Goal: Transaction & Acquisition: Purchase product/service

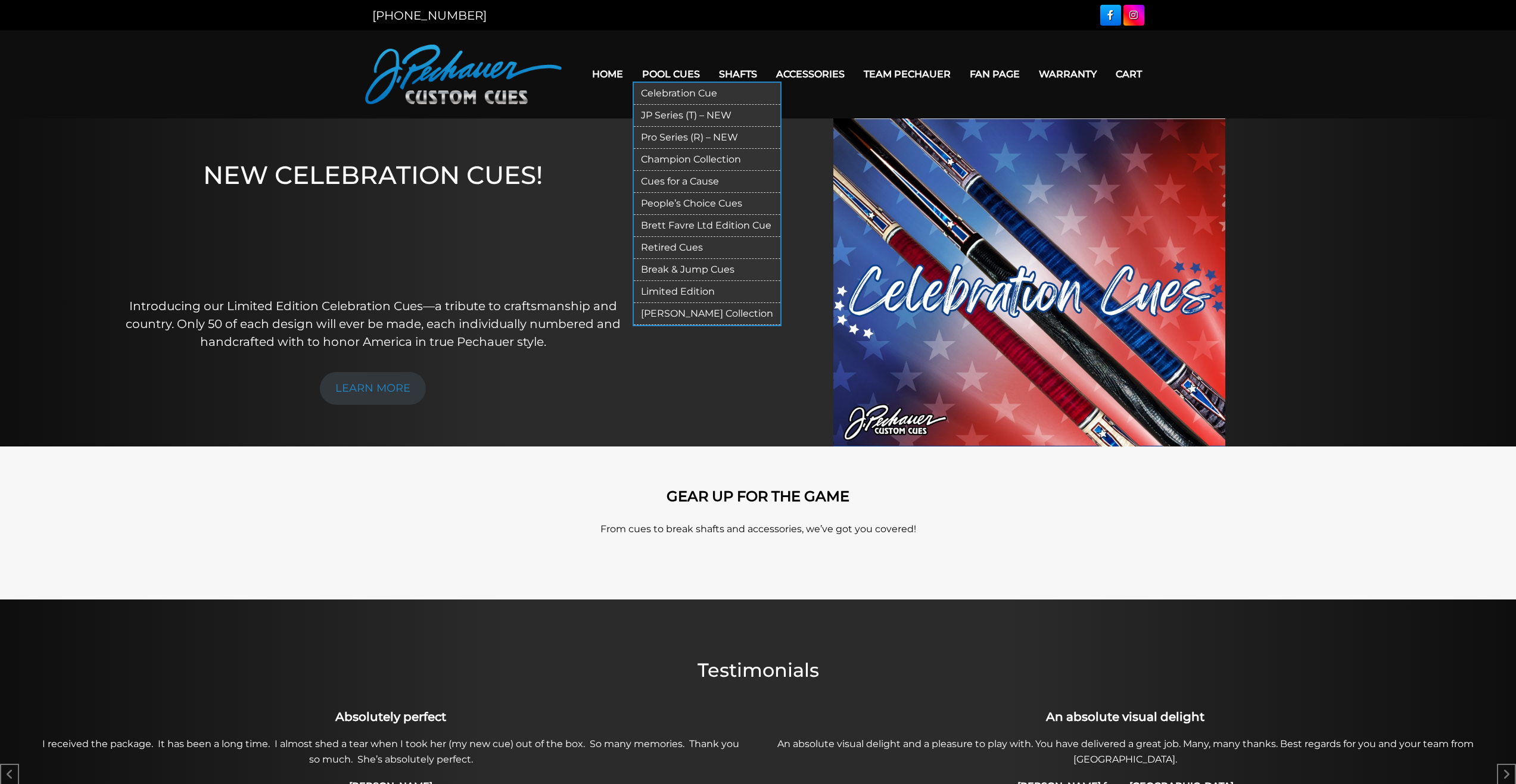
click at [645, 80] on link "Pool Cues" at bounding box center [671, 74] width 77 height 31
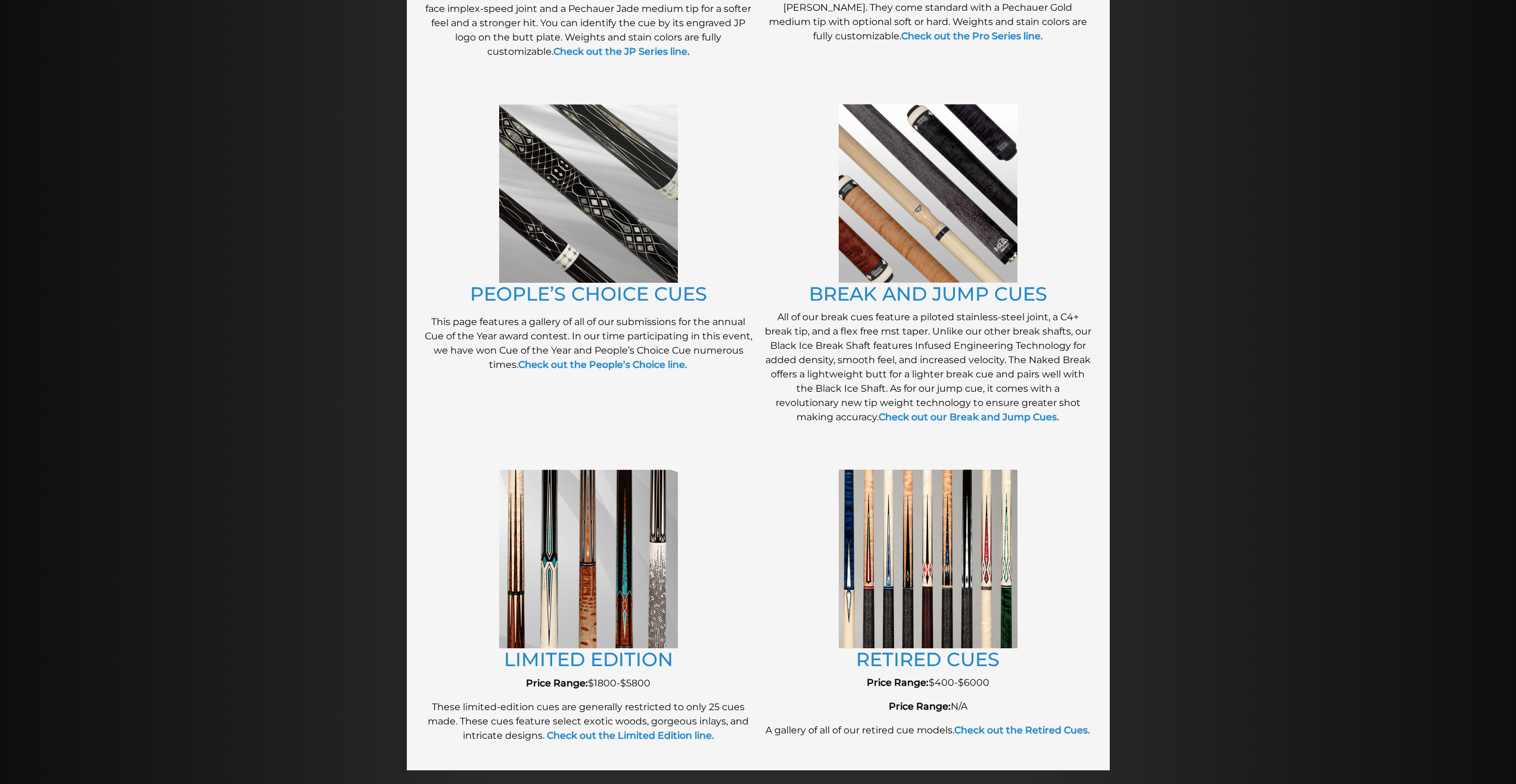
scroll to position [905, 0]
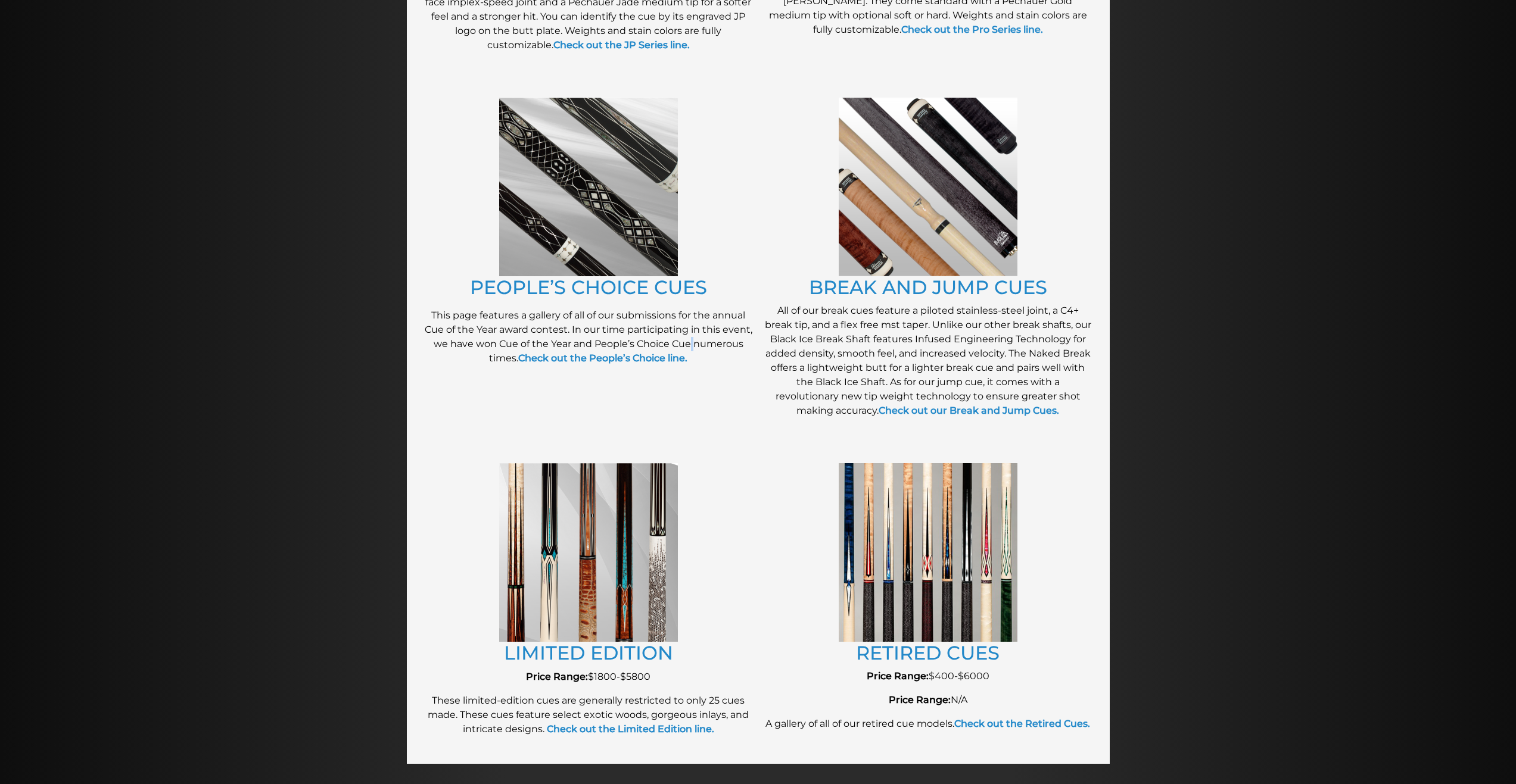
click at [692, 347] on p "This page features a gallery of all of our submissions for the annual Cue of th…" at bounding box center [588, 337] width 328 height 57
copy p
click at [907, 322] on p "All of our break cues feature a piloted stainless-steel joint, a C4+ break tip,…" at bounding box center [928, 360] width 328 height 114
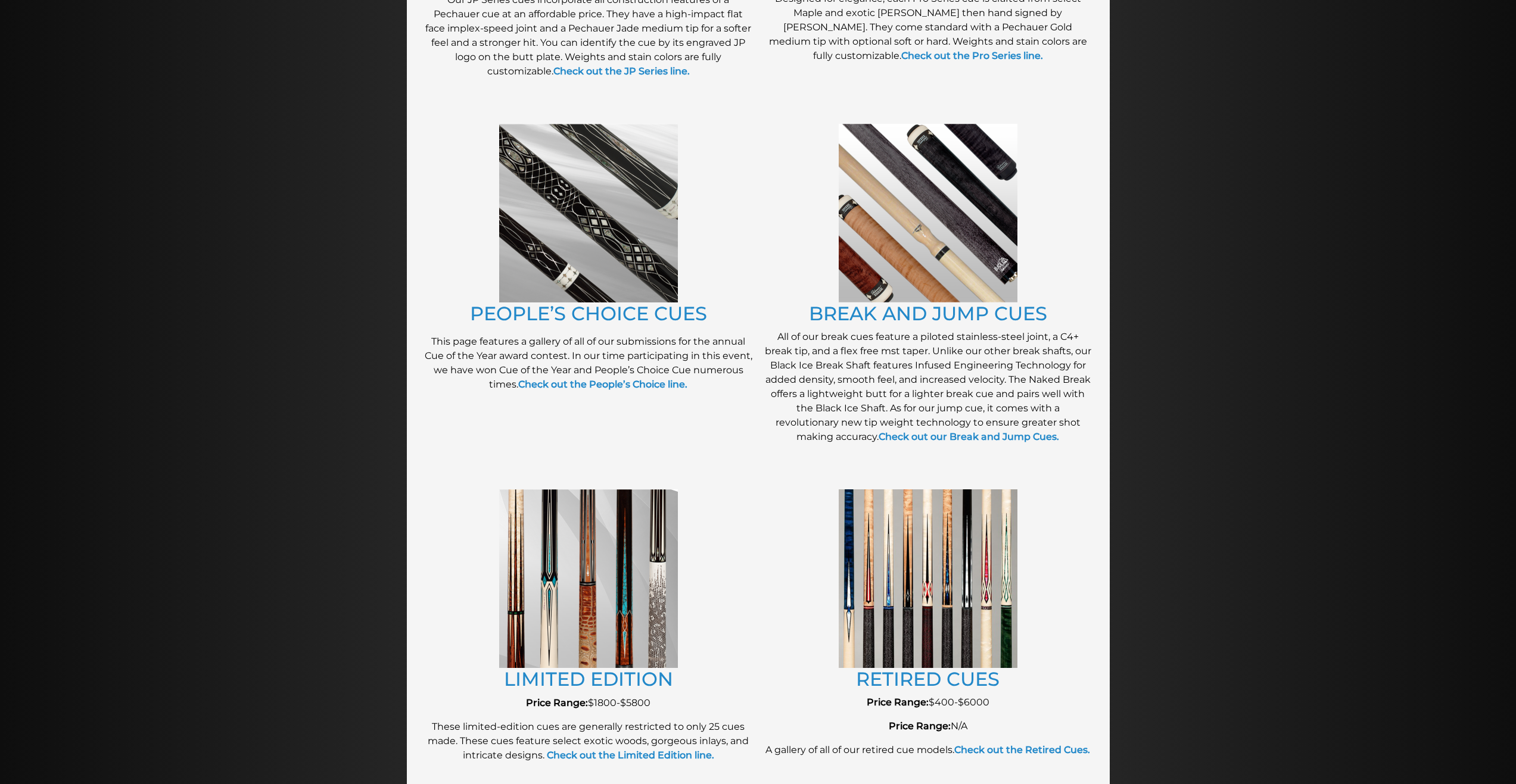
scroll to position [879, 0]
click at [584, 305] on link "PEOPLE’S CHOICE CUES" at bounding box center [588, 312] width 237 height 23
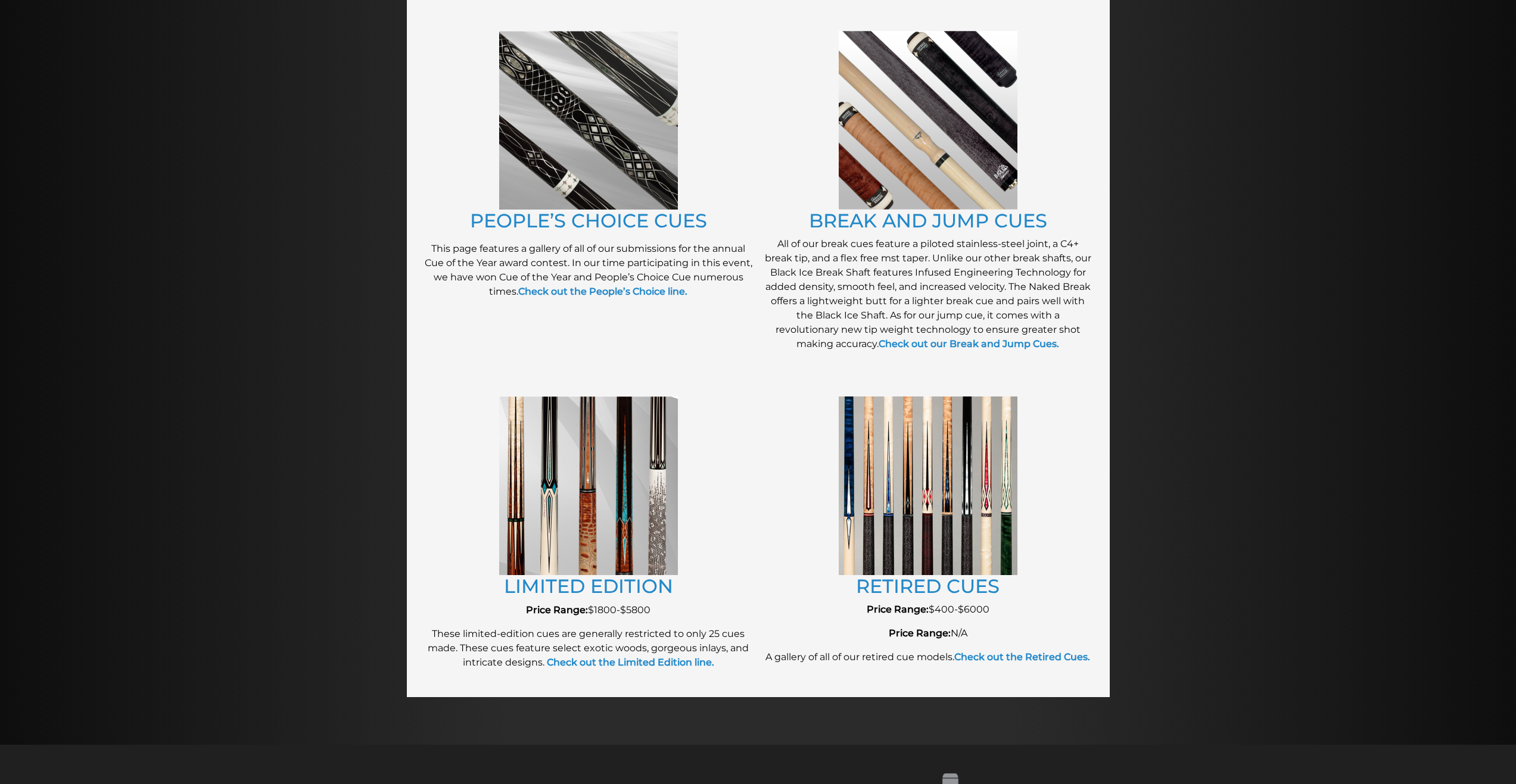
scroll to position [1213, 0]
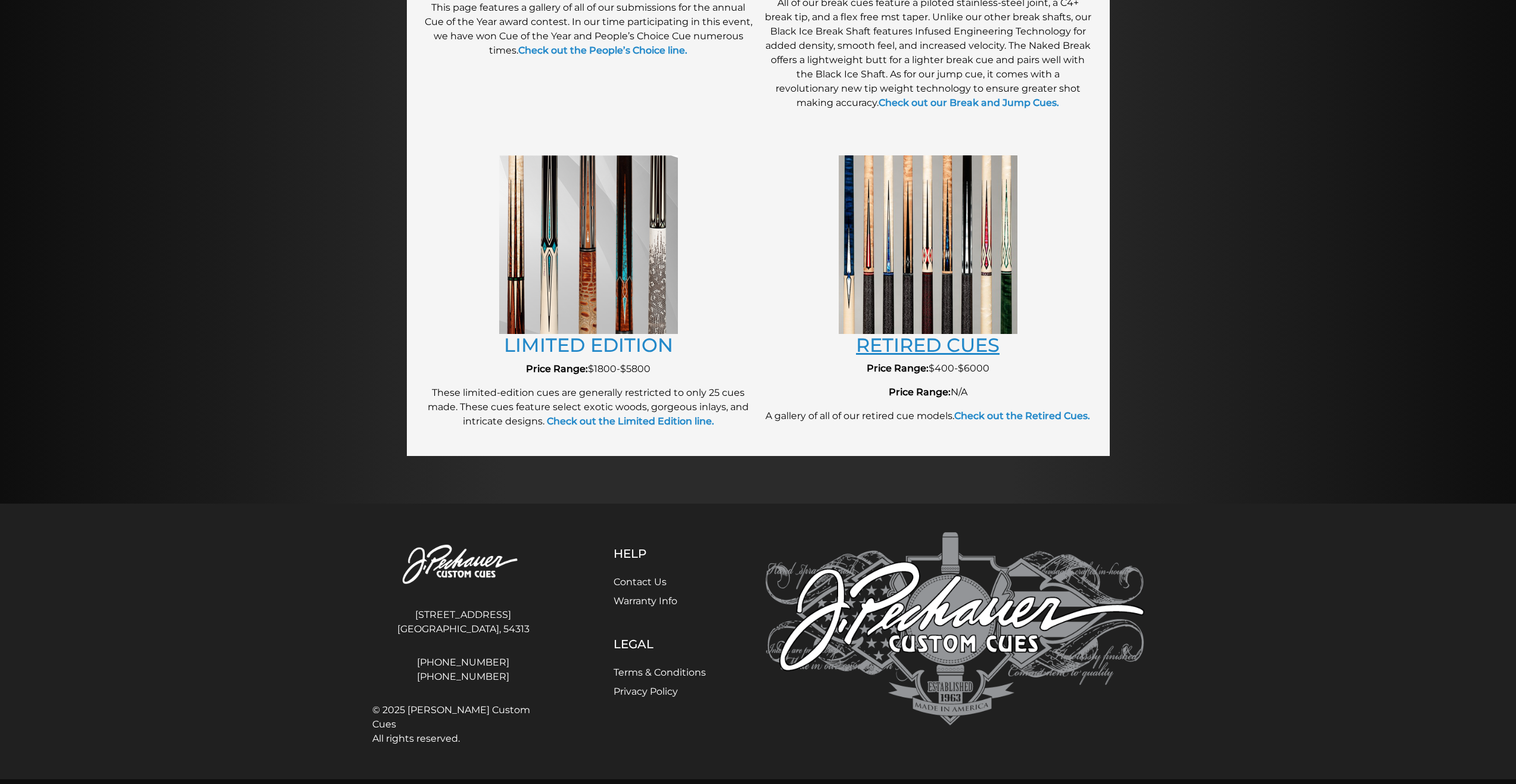
drag, startPoint x: 911, startPoint y: 344, endPoint x: 762, endPoint y: 344, distance: 149.0
click at [546, 342] on link "LIMITED EDITION" at bounding box center [588, 345] width 169 height 23
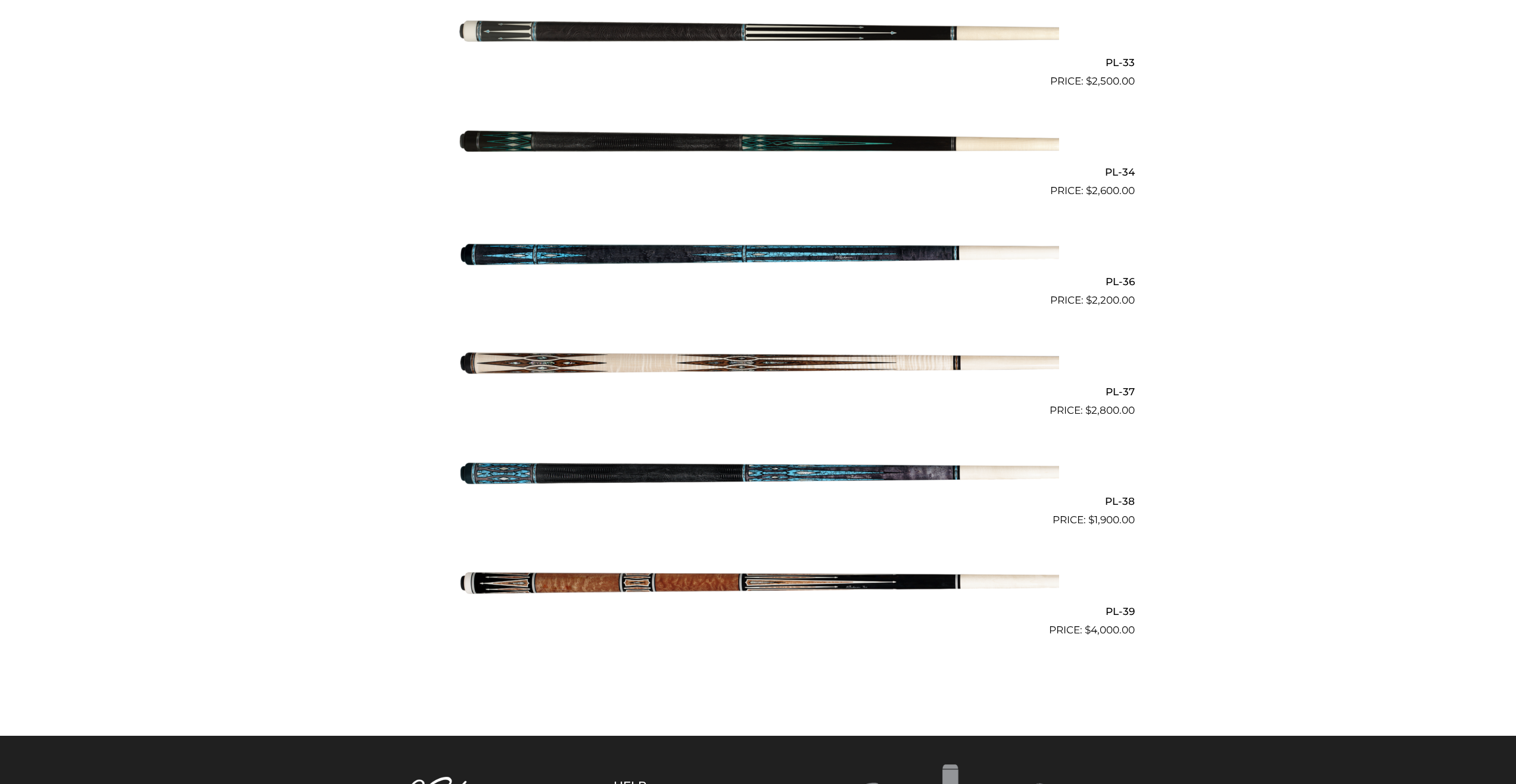
scroll to position [3260, 0]
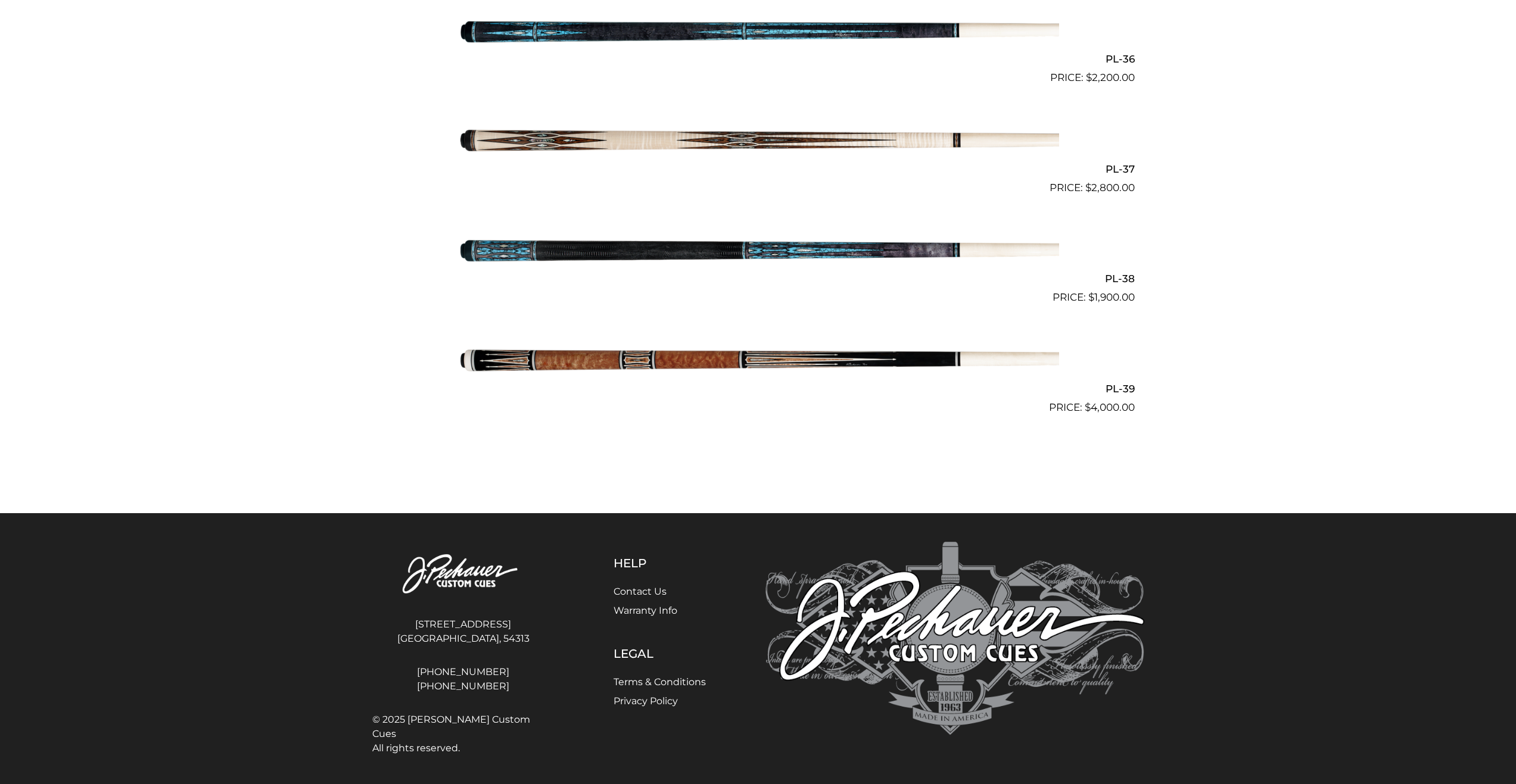
click at [629, 252] on img at bounding box center [758, 251] width 601 height 100
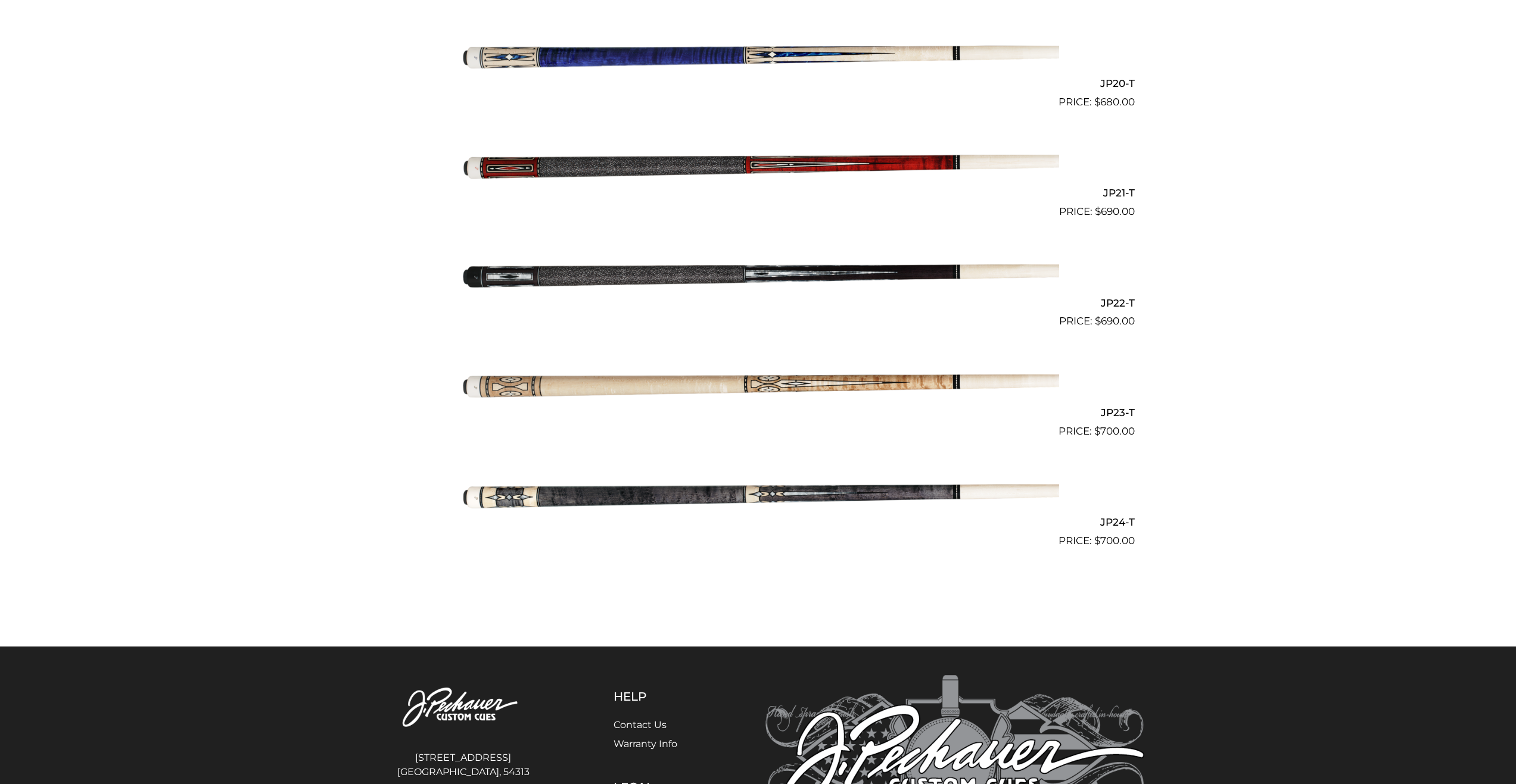
scroll to position [2477, 0]
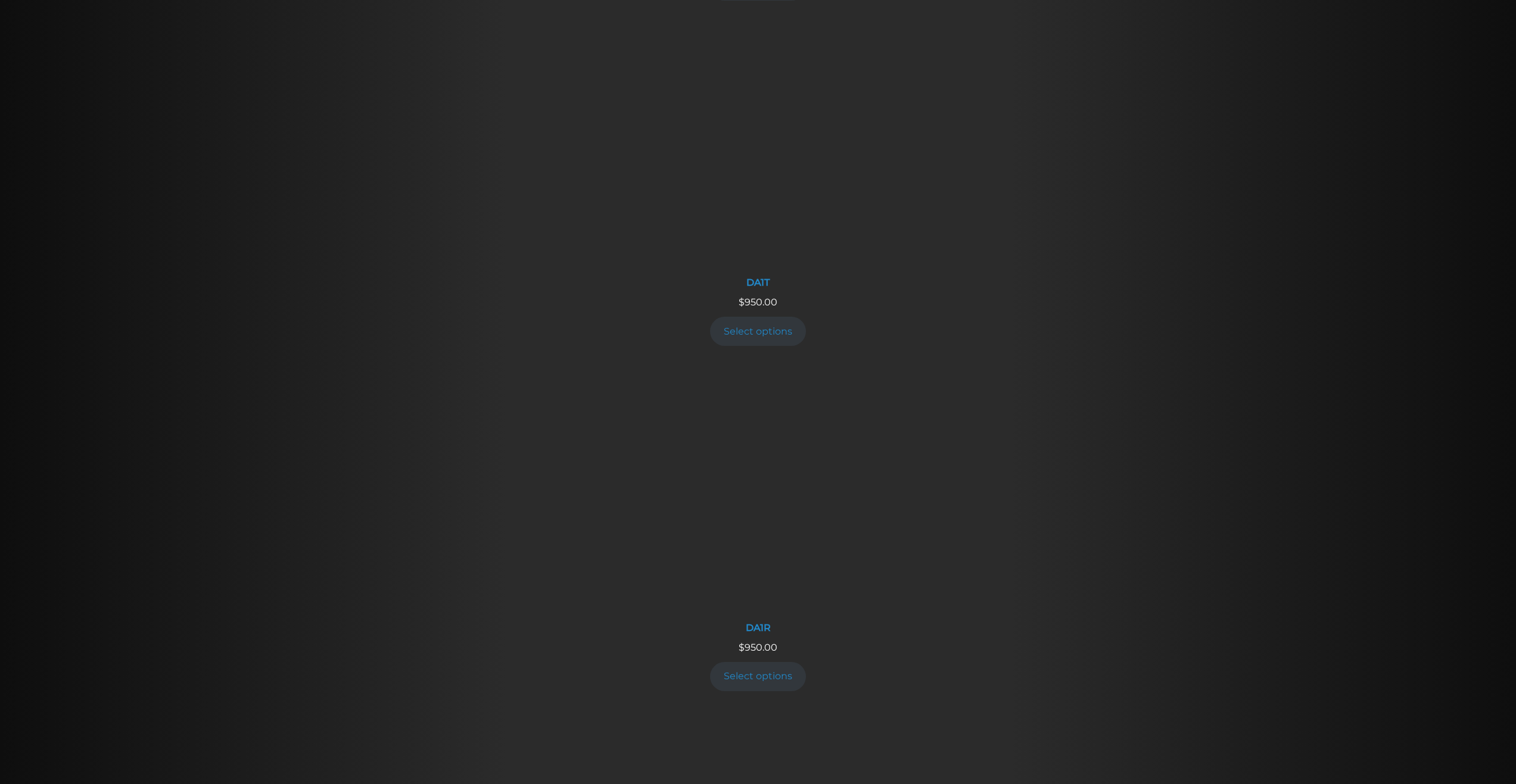
scroll to position [1261, 0]
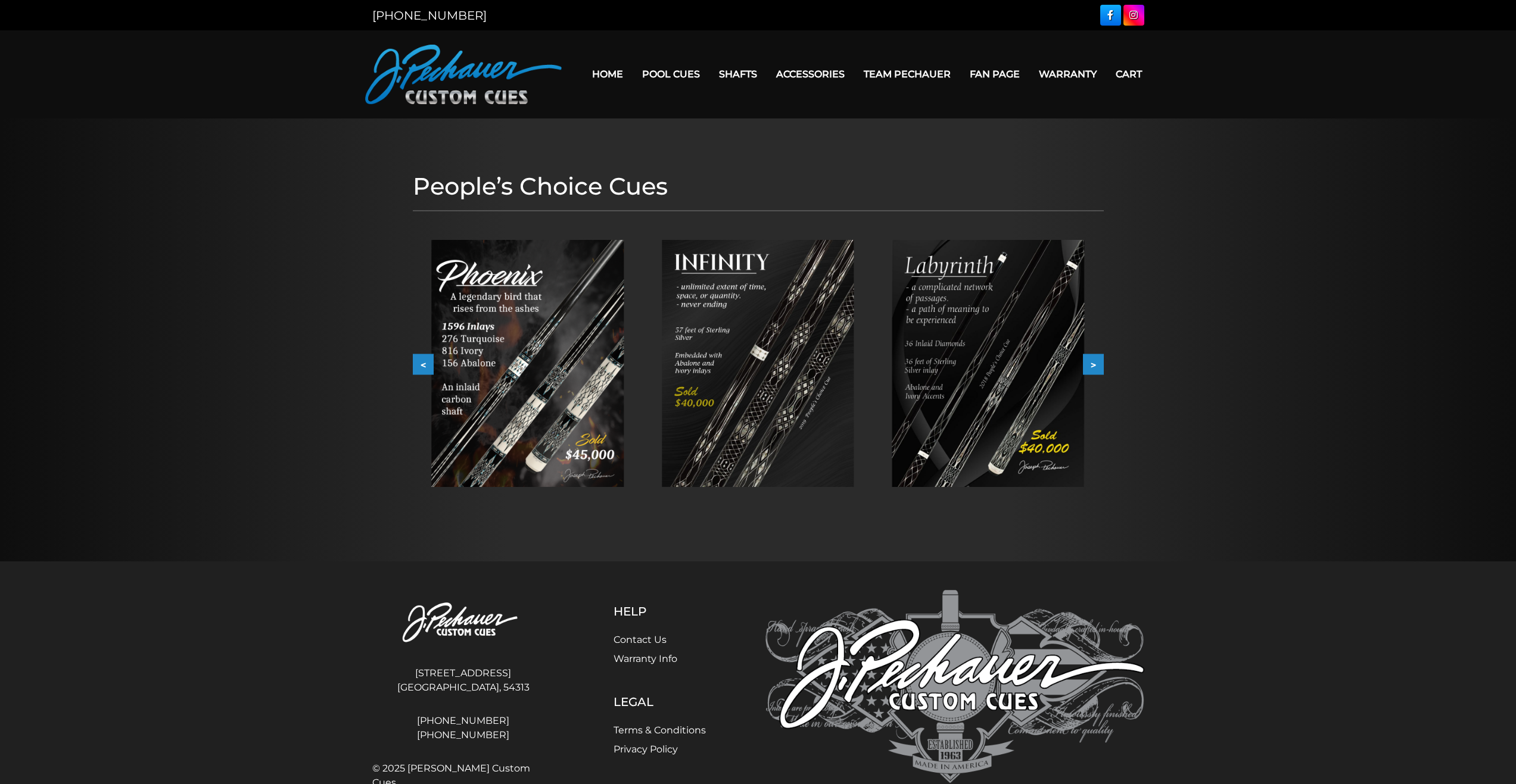
scroll to position [49, 0]
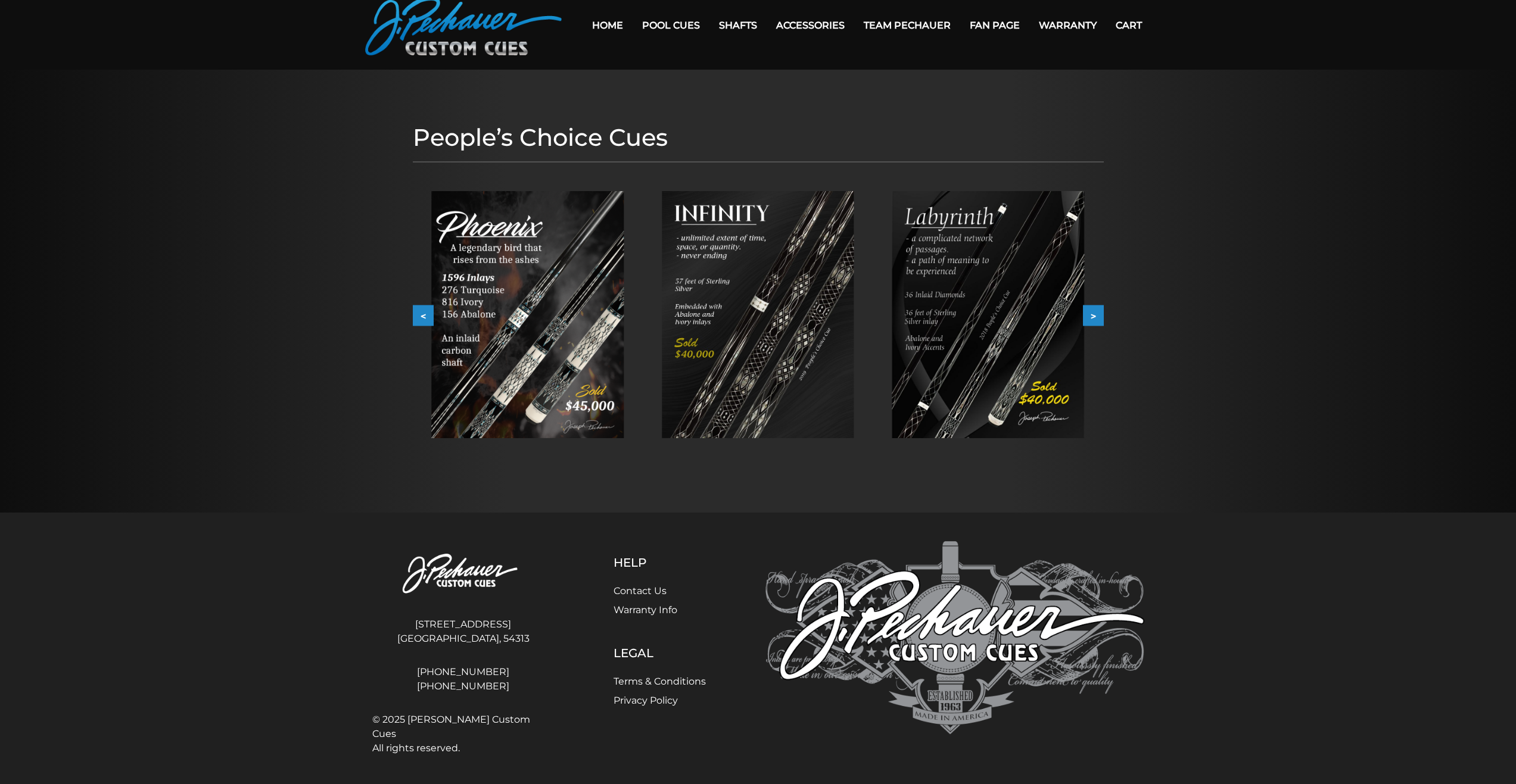
drag, startPoint x: 615, startPoint y: 461, endPoint x: 638, endPoint y: 474, distance: 26.4
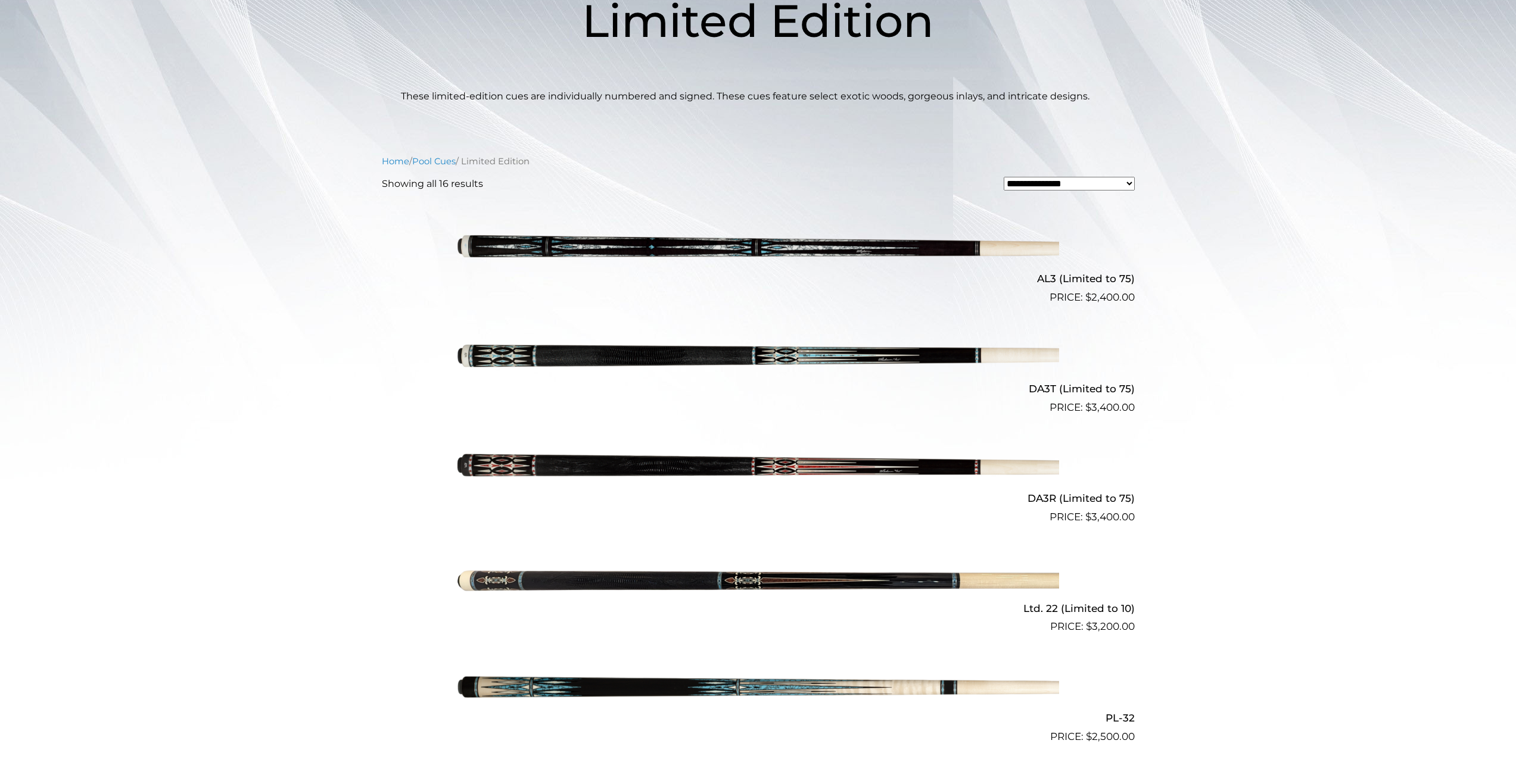
drag, startPoint x: 1266, startPoint y: 283, endPoint x: 1268, endPoint y: 289, distance: 6.3
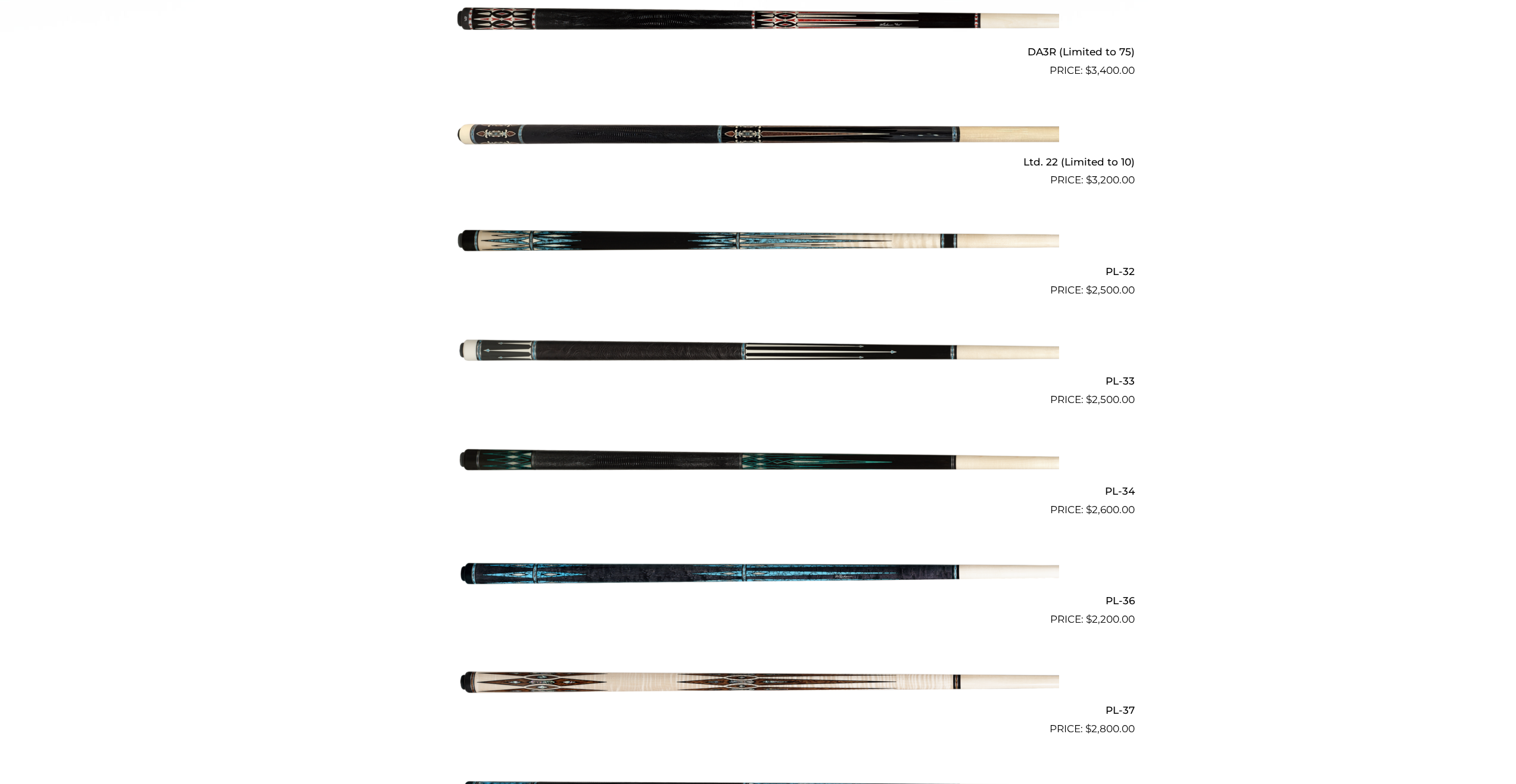
scroll to position [651, 0]
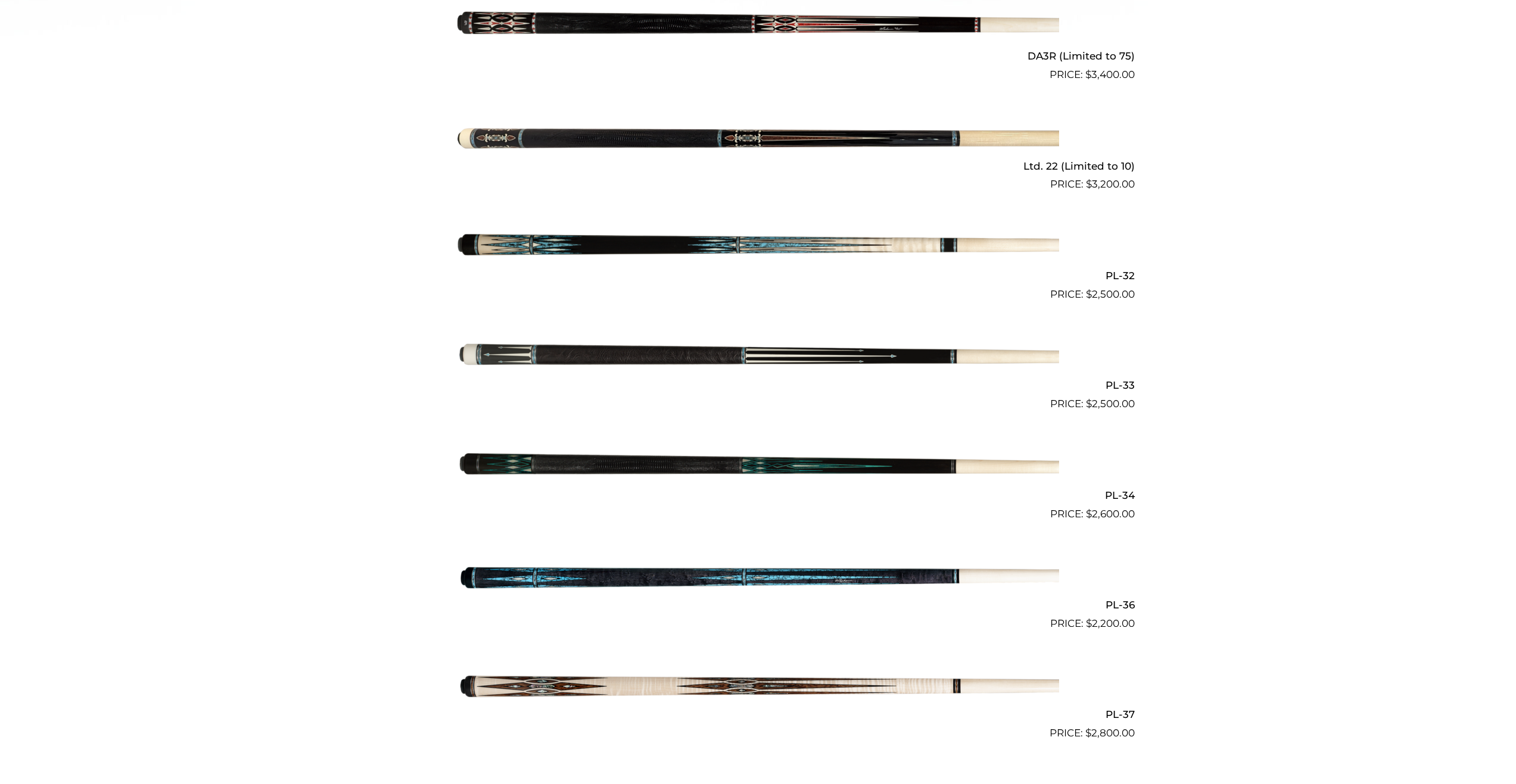
click at [980, 244] on img at bounding box center [758, 248] width 601 height 100
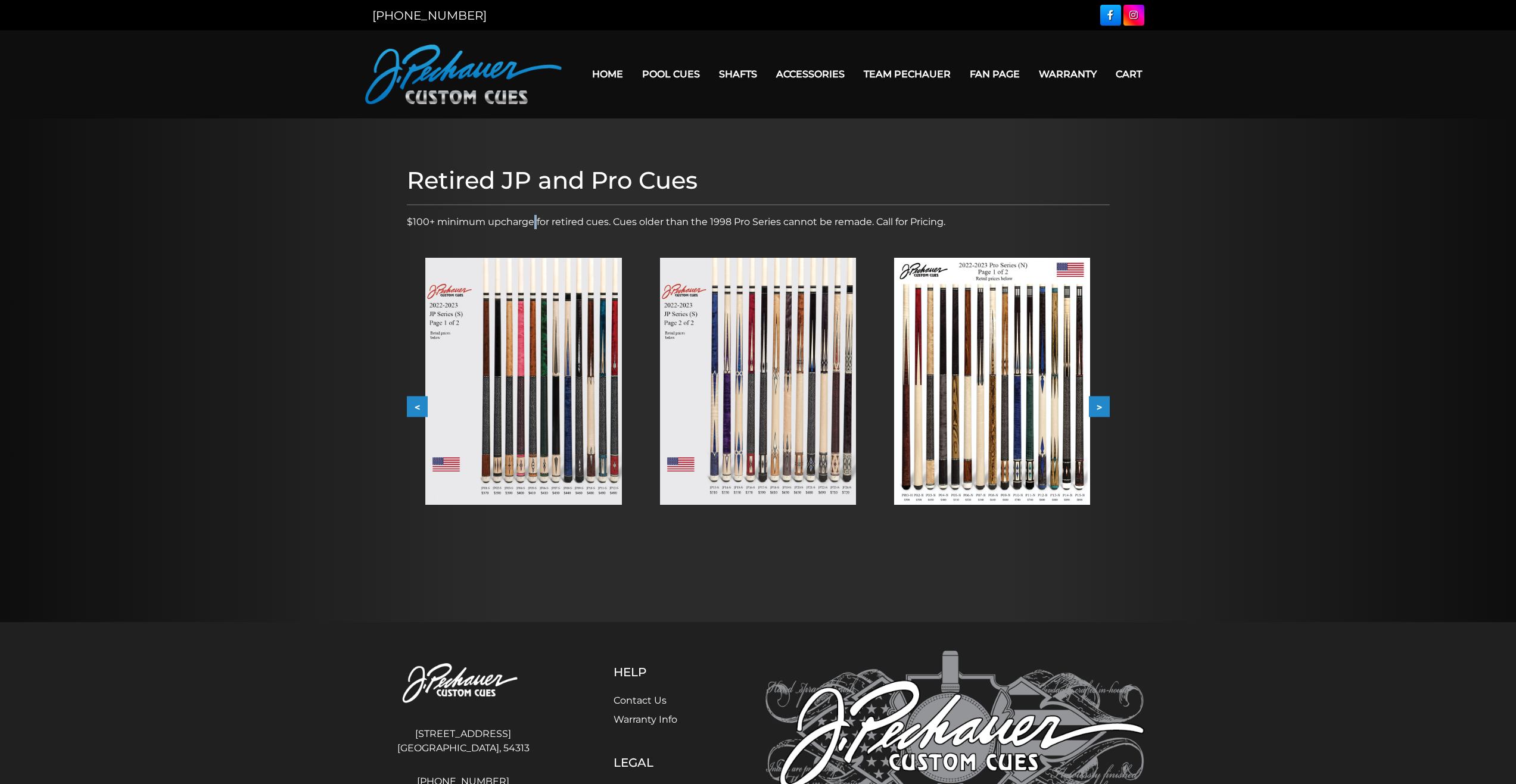
click at [534, 227] on p "$100+ minimum upcharge for retired cues. Cues older than the 1998 Pro Series ca…" at bounding box center [758, 222] width 703 height 15
copy p
click at [1095, 411] on button ">" at bounding box center [1100, 407] width 21 height 21
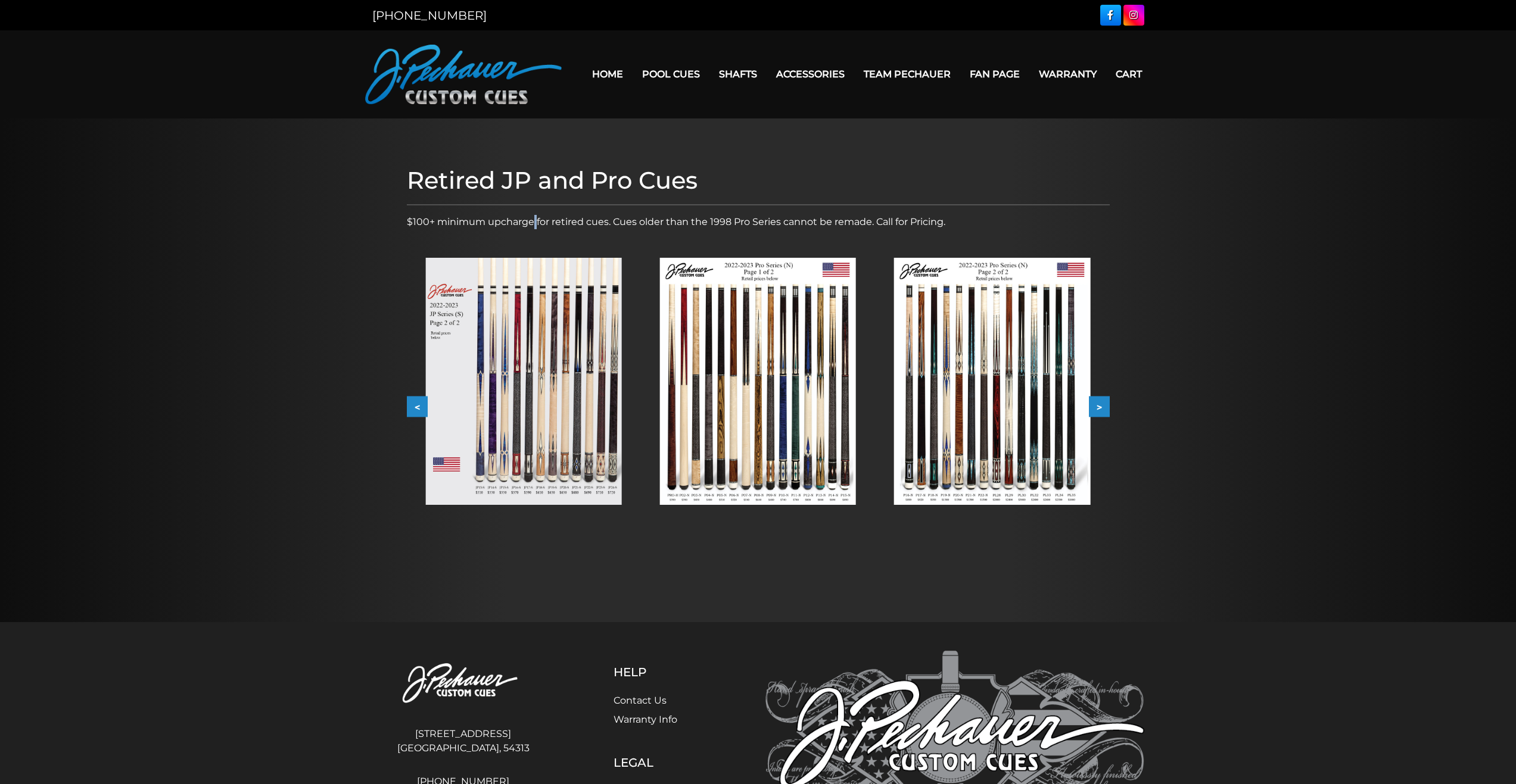
click at [1095, 411] on button ">" at bounding box center [1100, 407] width 21 height 21
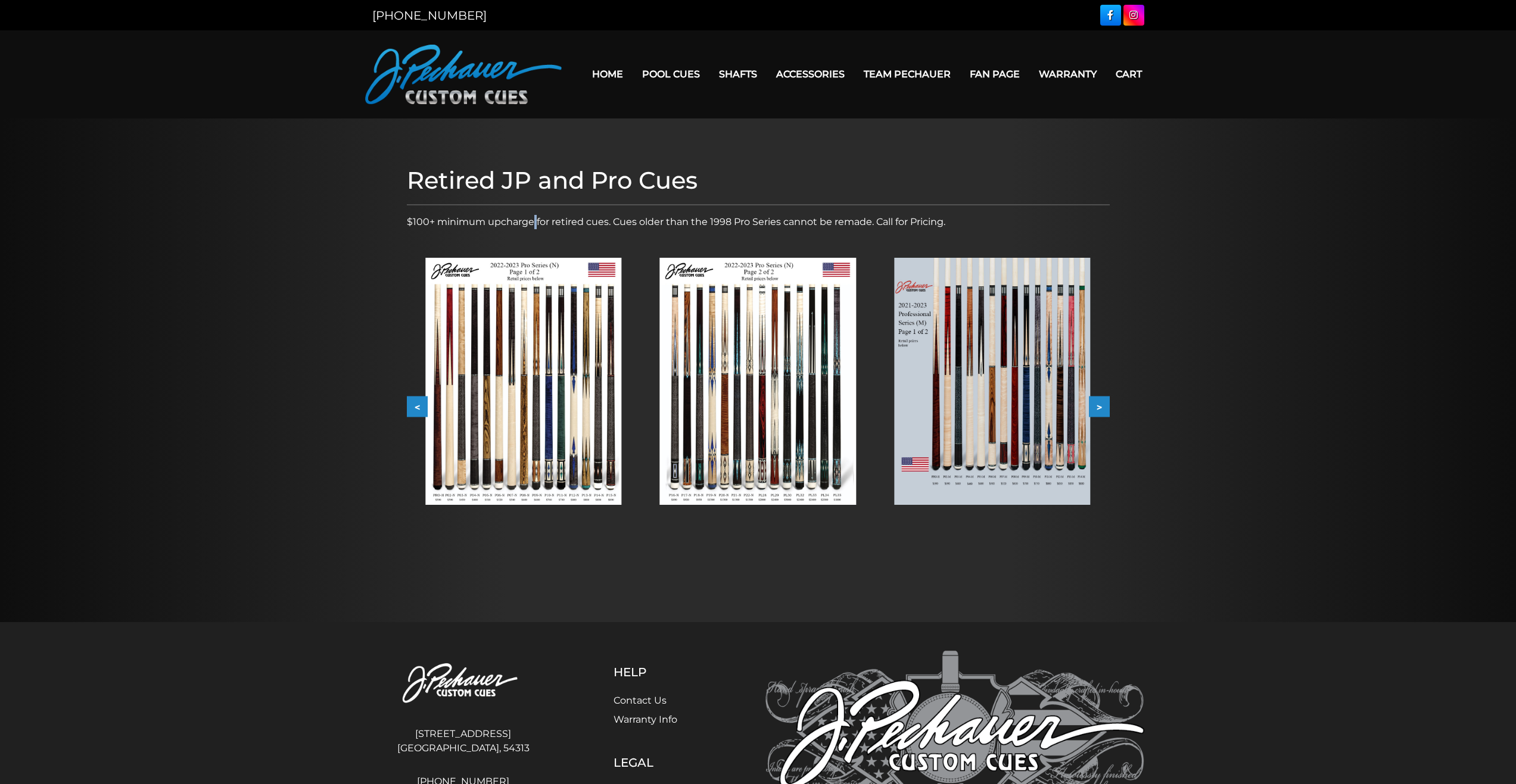
click at [758, 360] on img at bounding box center [758, 381] width 196 height 247
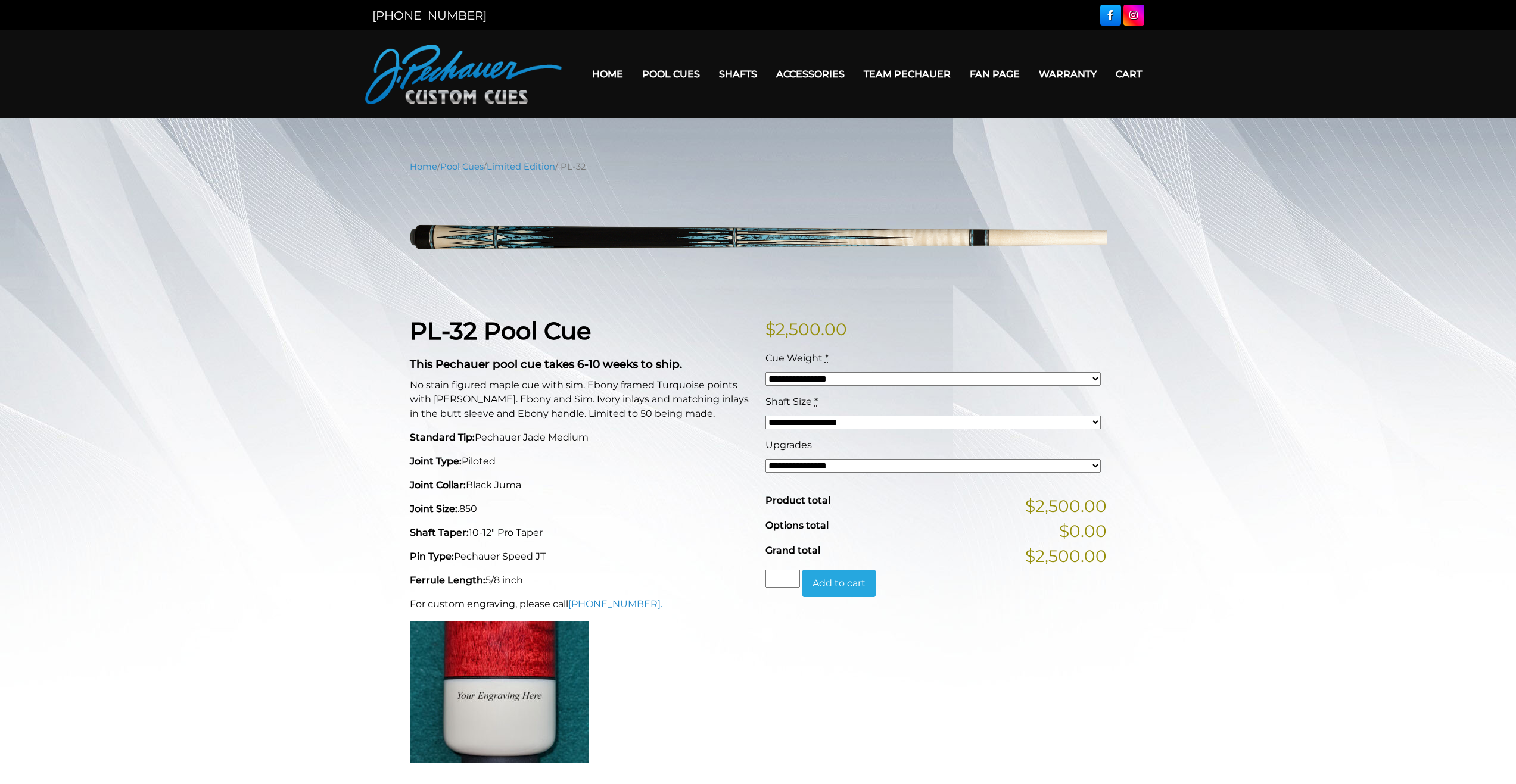
click at [822, 382] on select "**********" at bounding box center [933, 379] width 335 height 14
click at [493, 484] on p "Joint Collar: Black Juma" at bounding box center [580, 485] width 342 height 15
copy p
click at [524, 475] on div "PL-32 Pool Cue This Pechauer pool cue takes 6-10 weeks to ship. No stain figure…" at bounding box center [580, 545] width 355 height 455
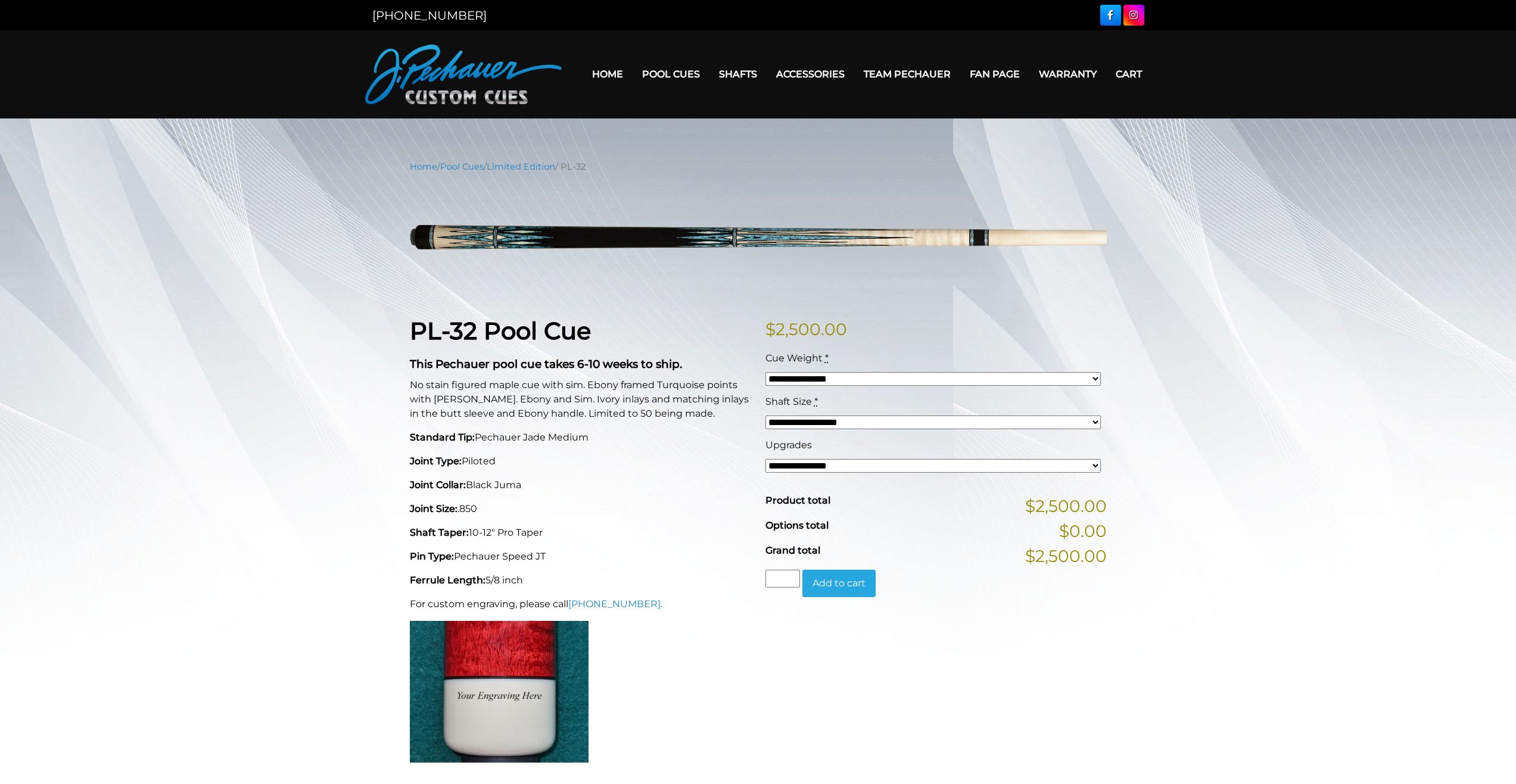
click at [524, 475] on div "PL-32 Pool Cue This Pechauer pool cue takes 6-10 weeks to ship. No stain figure…" at bounding box center [580, 545] width 355 height 455
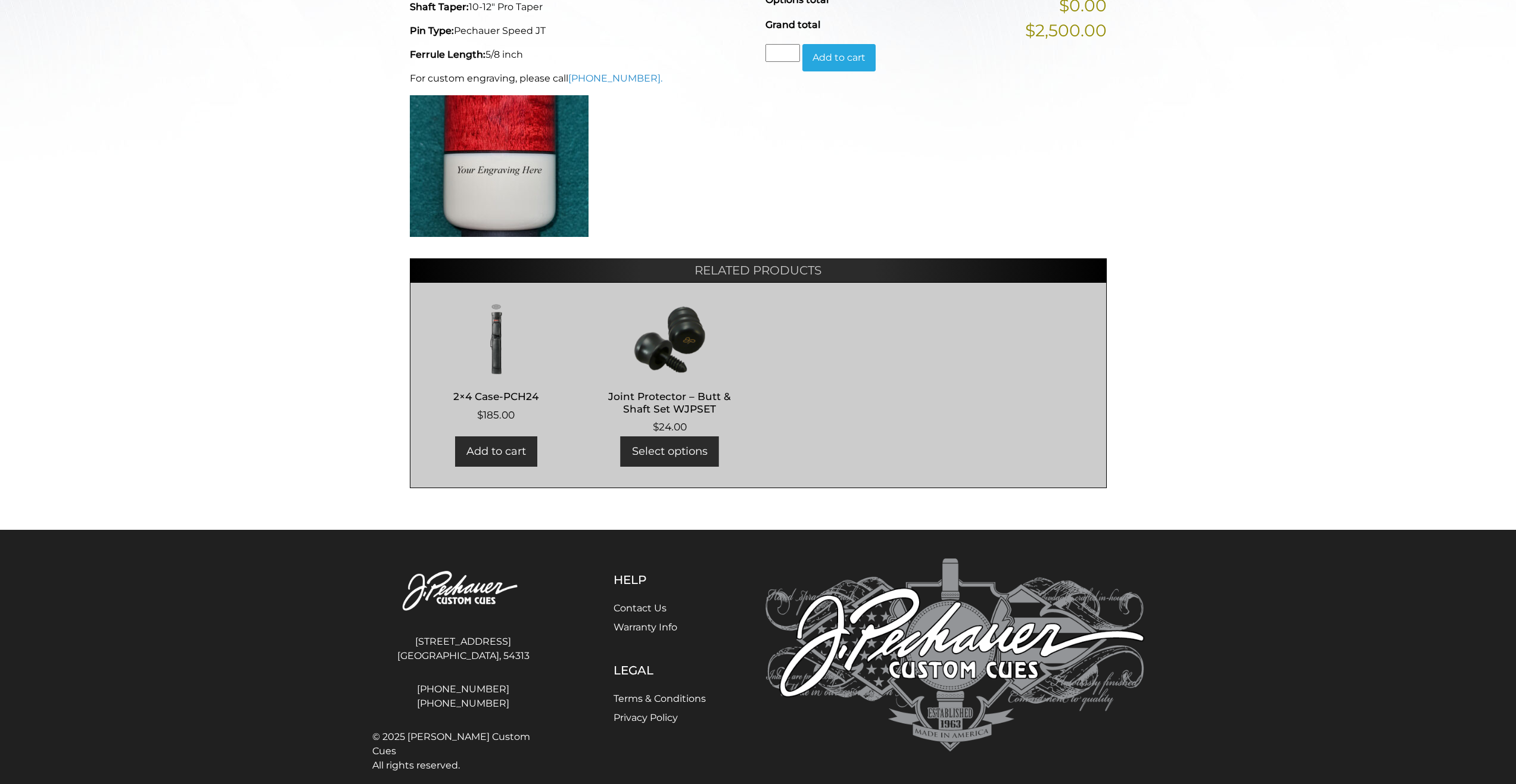
scroll to position [543, 0]
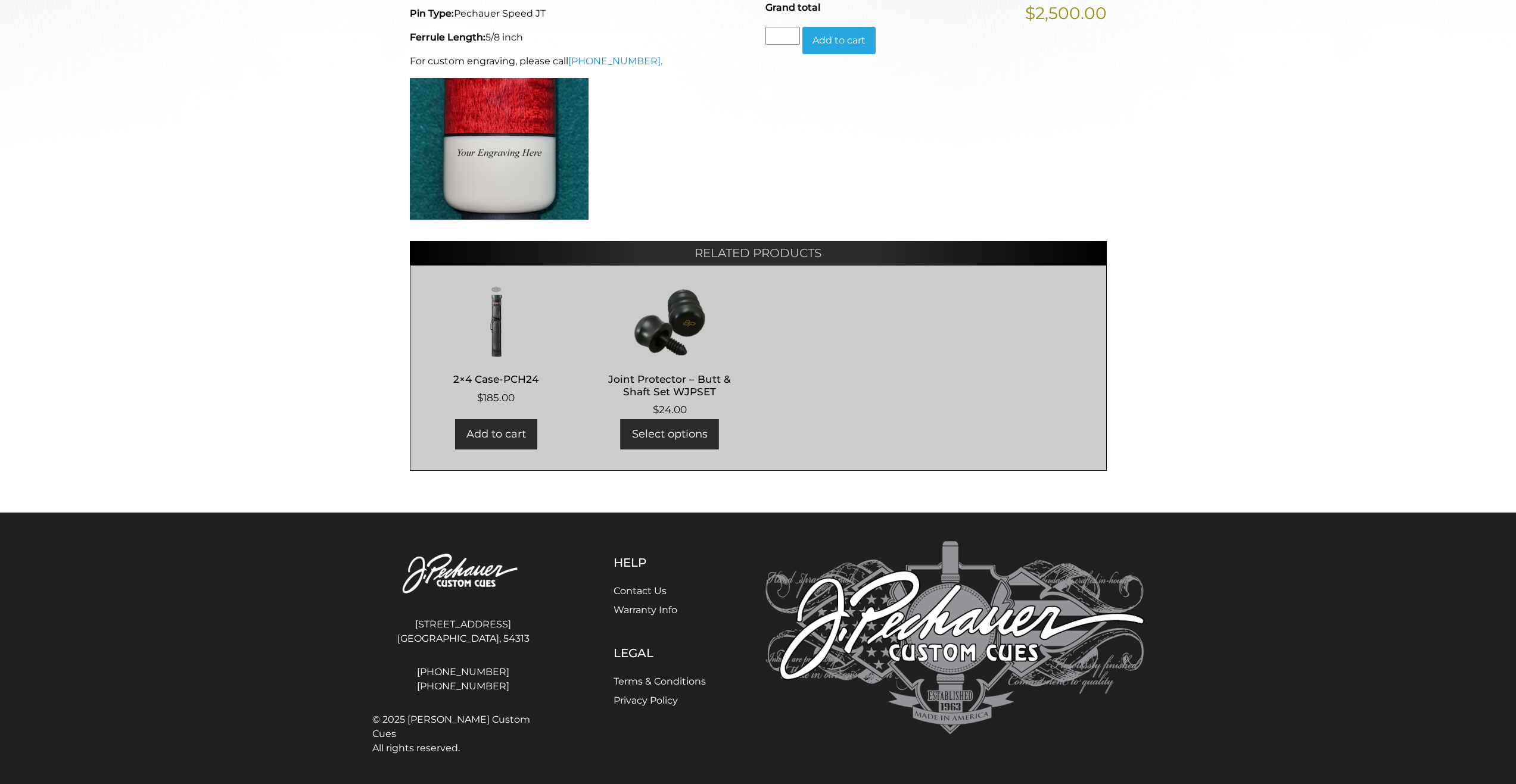
click at [780, 128] on div "**********" at bounding box center [936, 1] width 355 height 455
